Goal: Task Accomplishment & Management: Manage account settings

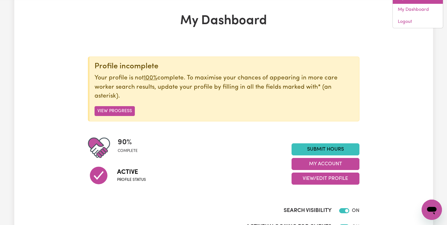
scroll to position [31, 0]
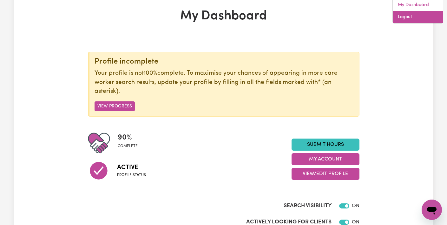
click at [419, 15] on link "Logout" at bounding box center [418, 17] width 50 height 12
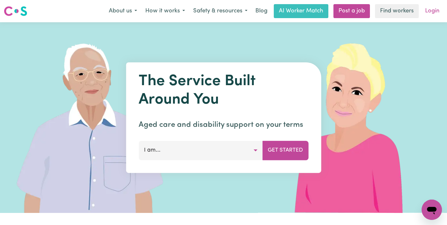
click at [436, 10] on link "Login" at bounding box center [433, 11] width 22 height 14
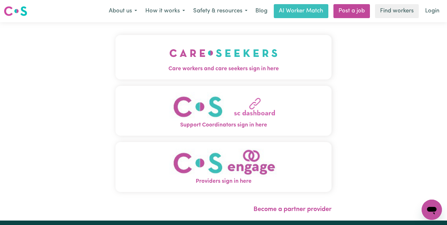
click at [164, 65] on span "Care workers and care seekers sign in here" at bounding box center [224, 69] width 216 height 8
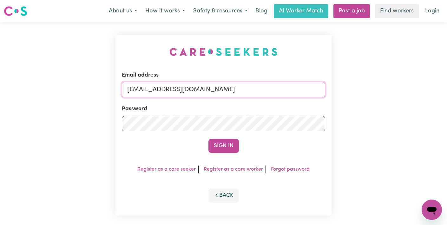
drag, startPoint x: 219, startPoint y: 95, endPoint x: 90, endPoint y: 78, distance: 130.0
click at [91, 78] on div "Email address [EMAIL_ADDRESS][DOMAIN_NAME] Password Sign In Register as a care …" at bounding box center [223, 125] width 447 height 206
type input "s"
type input "[EMAIL_ADDRESS][DOMAIN_NAME]"
click at [67, 124] on div "Email address florenzkeirtcuizon+client@gmail.com Password Sign In Register as …" at bounding box center [223, 125] width 447 height 206
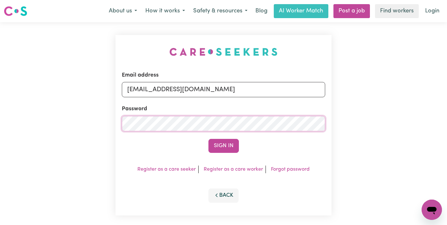
click at [209, 139] on button "Sign In" at bounding box center [224, 146] width 30 height 14
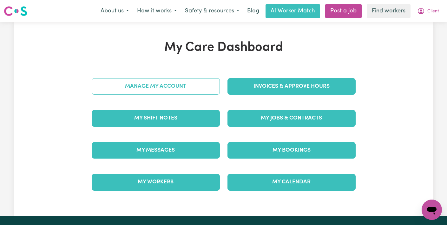
click at [187, 85] on link "Manage My Account" at bounding box center [156, 86] width 128 height 17
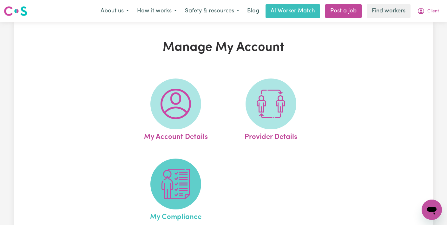
click at [175, 187] on img at bounding box center [176, 184] width 30 height 30
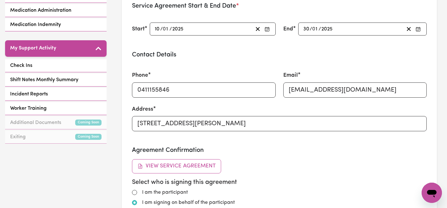
scroll to position [237, 0]
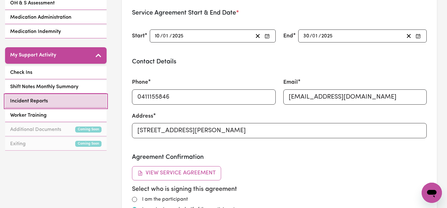
click at [32, 104] on span "Incident Reports" at bounding box center [29, 101] width 38 height 8
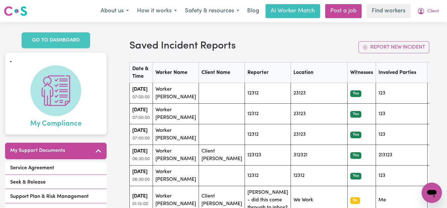
scroll to position [61, 0]
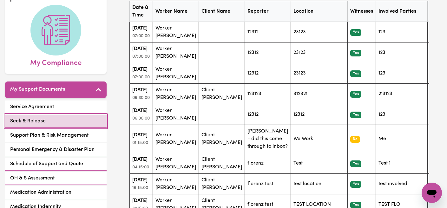
click at [38, 119] on span "Seek & Release" at bounding box center [28, 121] width 36 height 8
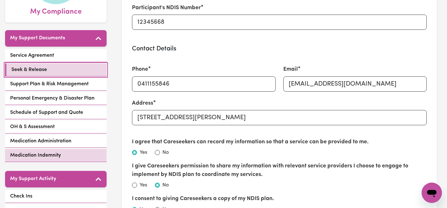
scroll to position [221, 0]
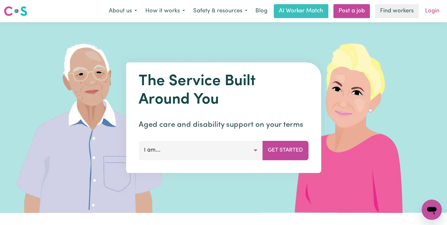
click at [435, 7] on link "Login" at bounding box center [433, 11] width 22 height 14
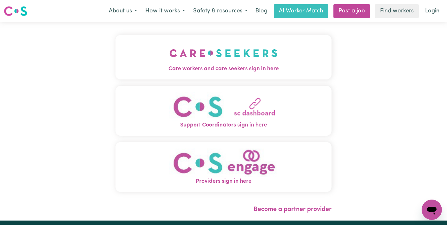
click at [182, 61] on img "Care workers and care seekers sign in here" at bounding box center [224, 52] width 108 height 23
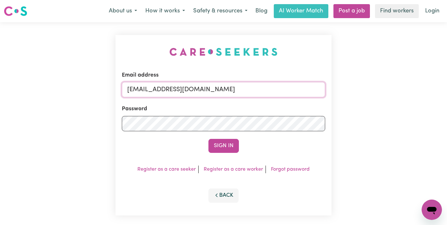
drag, startPoint x: 212, startPoint y: 90, endPoint x: 83, endPoint y: 77, distance: 130.2
click at [84, 77] on div "Email address [EMAIL_ADDRESS][DOMAIN_NAME] Password Sign In Register as a care …" at bounding box center [223, 125] width 447 height 206
click at [51, 121] on div "Email address [EMAIL_ADDRESS][DOMAIN_NAME] Password Sign In Register as a care …" at bounding box center [223, 125] width 447 height 206
click at [209, 139] on button "Sign In" at bounding box center [224, 146] width 30 height 14
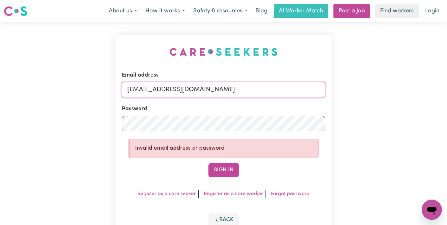
click at [199, 89] on input "[EMAIL_ADDRESS][DOMAIN_NAME]" at bounding box center [224, 89] width 204 height 15
drag, startPoint x: 201, startPoint y: 89, endPoint x: 296, endPoint y: 94, distance: 94.8
click at [296, 94] on input "[EMAIL_ADDRESS][DOMAIN_NAME]" at bounding box center [224, 89] width 204 height 15
type input "superuser~[EMAIL_ADDRESS][DOMAIN_NAME]"
click at [209, 163] on button "Sign In" at bounding box center [224, 170] width 30 height 14
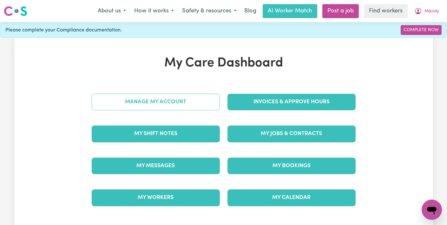
click at [177, 101] on link "Manage My Account" at bounding box center [156, 102] width 128 height 17
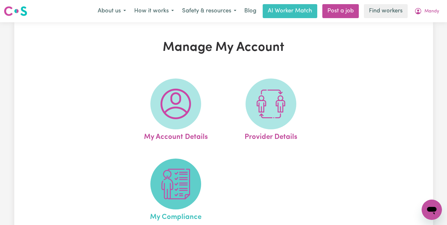
click at [175, 180] on img at bounding box center [176, 184] width 30 height 30
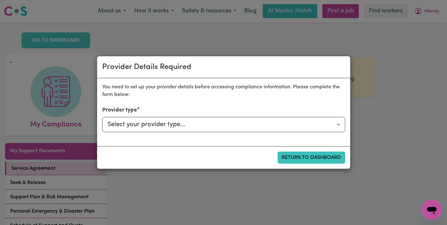
click at [378, 51] on div "Provider Details Required You need to set up your provider details before acces…" at bounding box center [223, 112] width 447 height 225
click at [291, 123] on select "Select your provider type... Privately Aged Care / Home Care Package NDIS Fundi…" at bounding box center [223, 124] width 243 height 15
select select "NDIS_FUNDING_SELF_MANAGED"
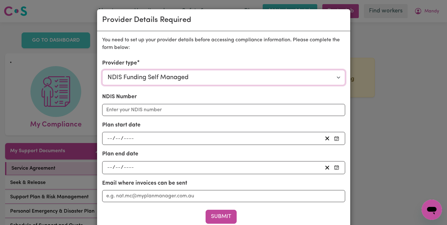
scroll to position [11, 0]
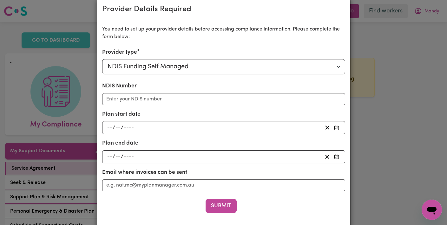
click at [395, 108] on div "Provider Details Required You need to set up your provider details before acces…" at bounding box center [223, 112] width 447 height 225
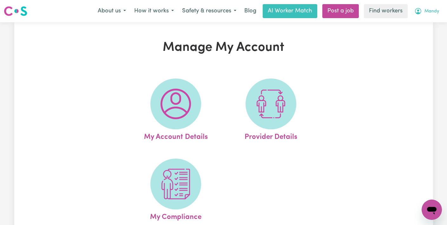
click at [434, 6] on button "Mandy" at bounding box center [427, 10] width 33 height 13
click at [425, 37] on link "Logout" at bounding box center [418, 36] width 50 height 12
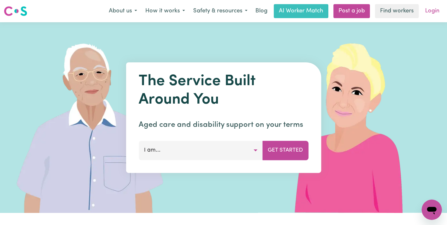
click at [439, 10] on link "Login" at bounding box center [433, 11] width 22 height 14
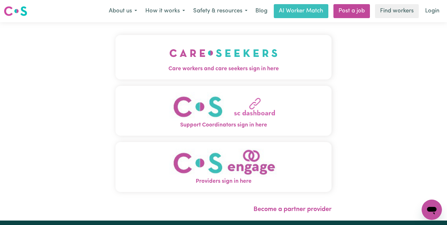
click at [172, 63] on img "Care workers and care seekers sign in here" at bounding box center [224, 52] width 108 height 23
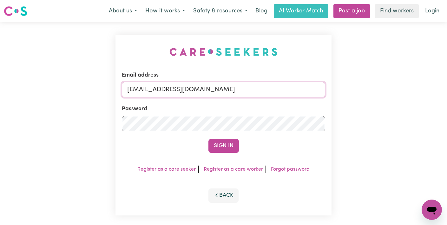
drag, startPoint x: 226, startPoint y: 90, endPoint x: 61, endPoint y: 80, distance: 165.4
click at [64, 82] on div "Email address [EMAIL_ADDRESS][DOMAIN_NAME] Password Sign In Register as a care …" at bounding box center [223, 125] width 447 height 206
type input "superuser~[EMAIL_ADDRESS][DOMAIN_NAME]"
click at [34, 117] on div "Email address superuser~[EMAIL_ADDRESS][DOMAIN_NAME] Password Sign In Register …" at bounding box center [223, 125] width 447 height 206
click at [209, 139] on button "Sign In" at bounding box center [224, 146] width 30 height 14
